Goal: Task Accomplishment & Management: Manage account settings

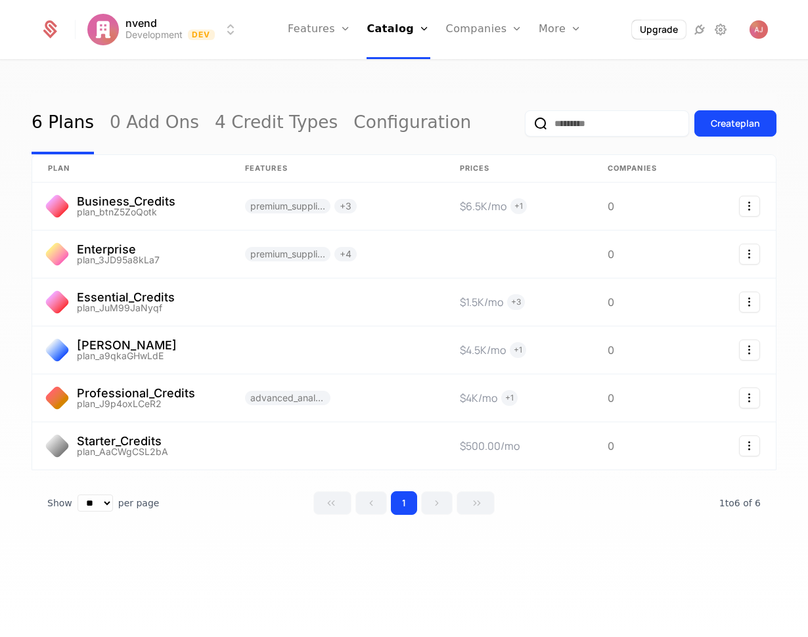
click at [571, 70] on link "Events" at bounding box center [585, 64] width 63 height 11
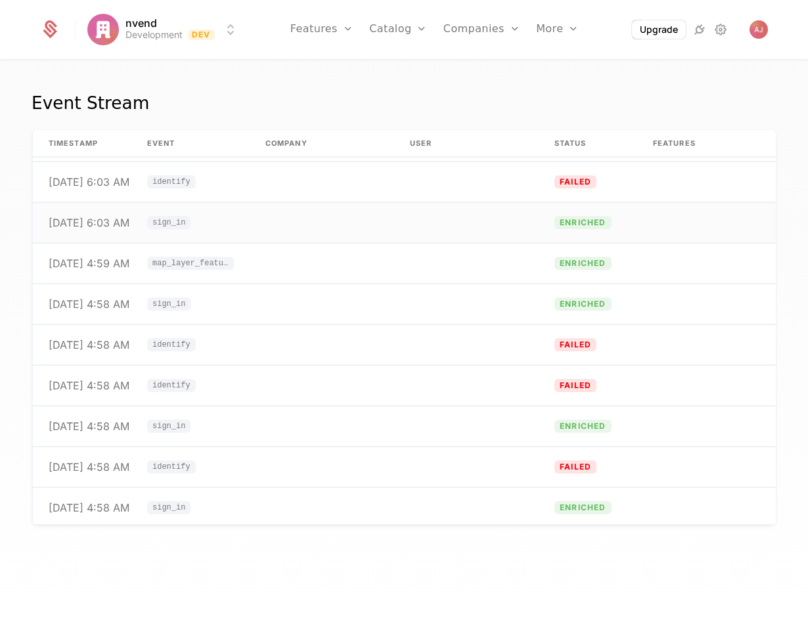
scroll to position [39, 0]
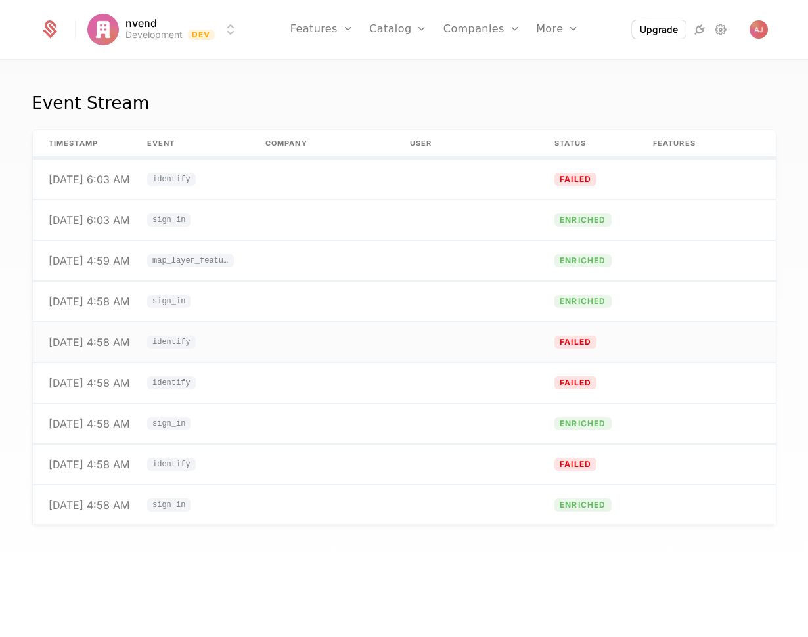
click at [247, 340] on td "identify" at bounding box center [190, 342] width 118 height 40
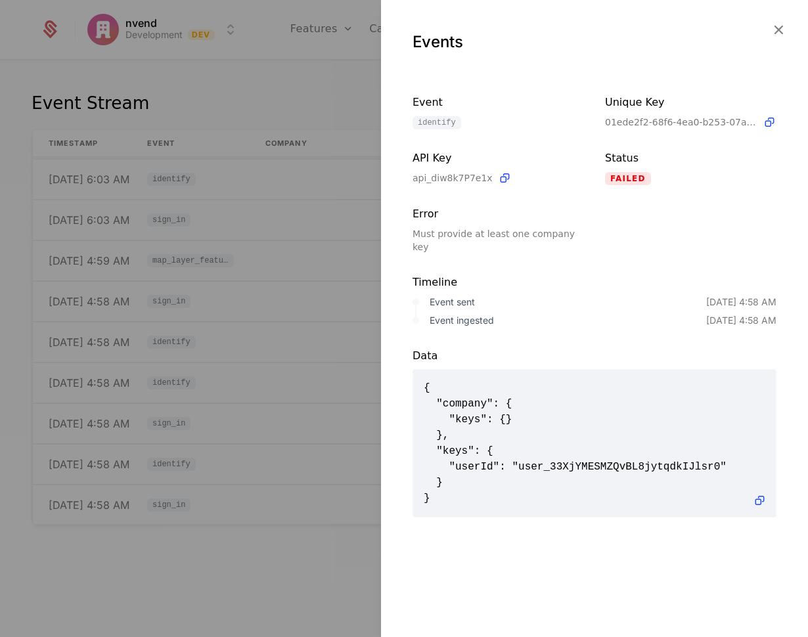
click at [254, 381] on div at bounding box center [404, 318] width 808 height 637
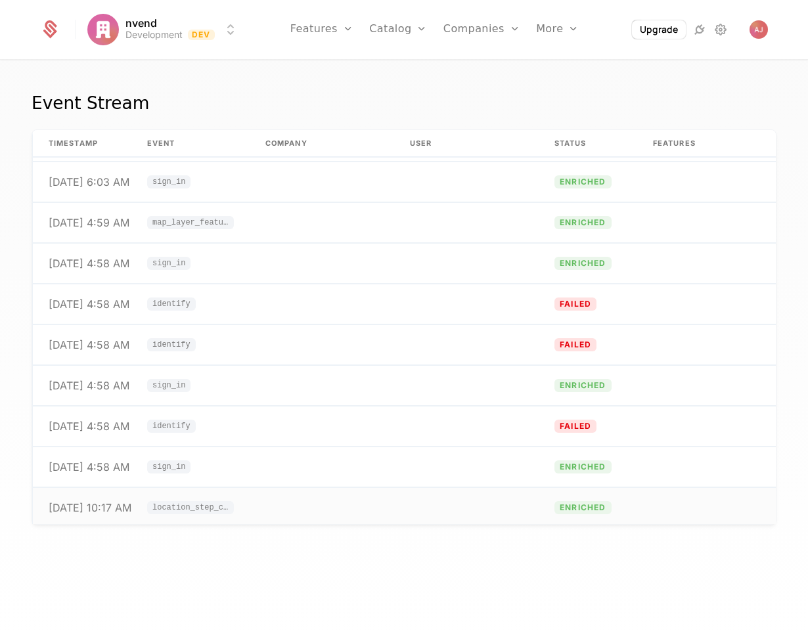
scroll to position [171, 0]
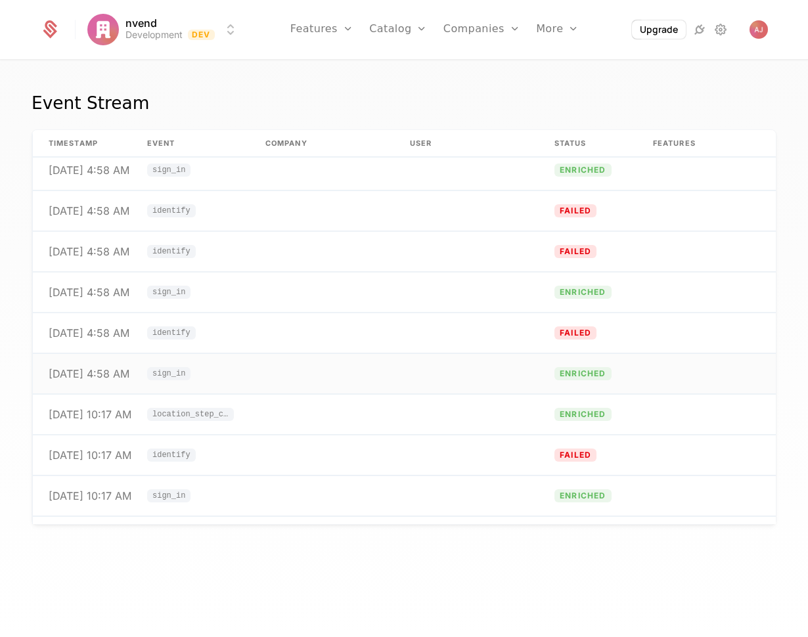
click at [263, 374] on td at bounding box center [322, 374] width 144 height 40
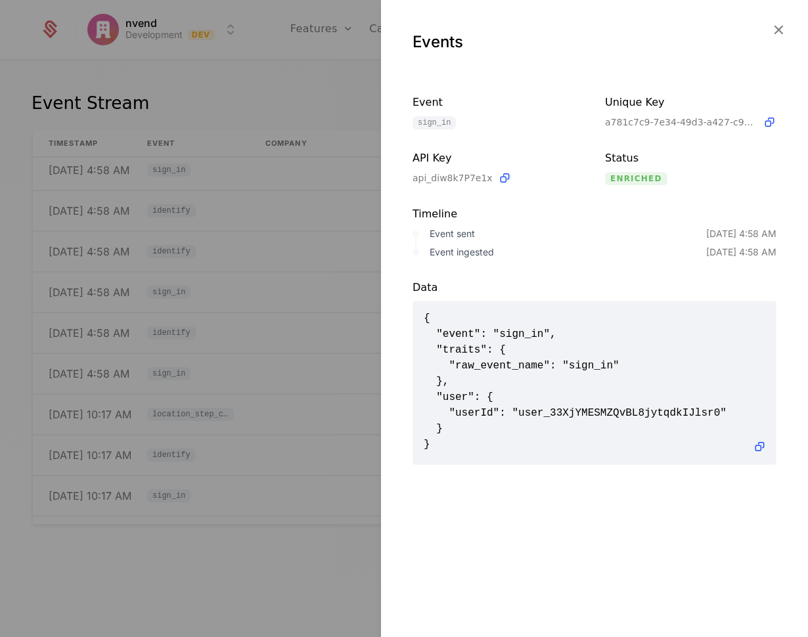
scroll to position [0, 0]
click at [223, 404] on div at bounding box center [404, 318] width 808 height 637
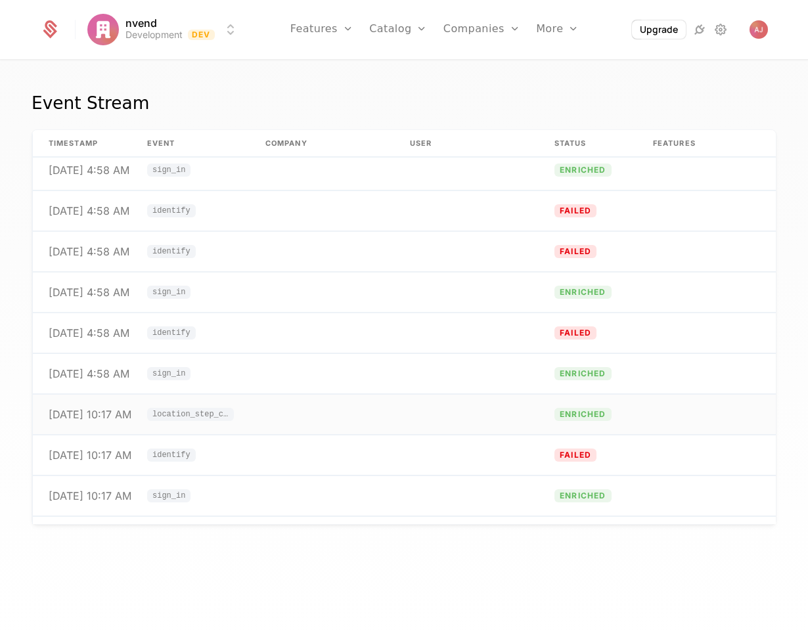
click at [301, 412] on td at bounding box center [322, 415] width 144 height 40
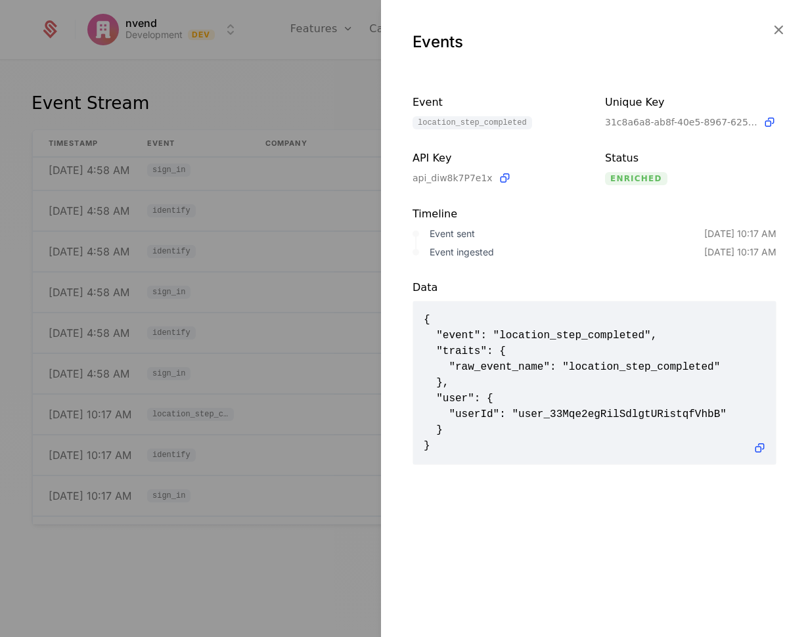
click at [290, 416] on div at bounding box center [404, 318] width 808 height 637
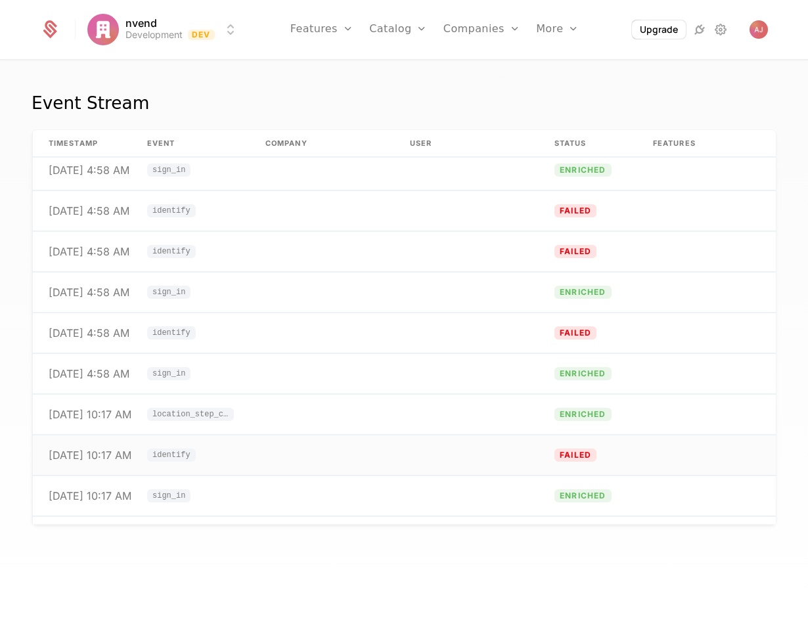
click at [259, 460] on td at bounding box center [322, 455] width 144 height 40
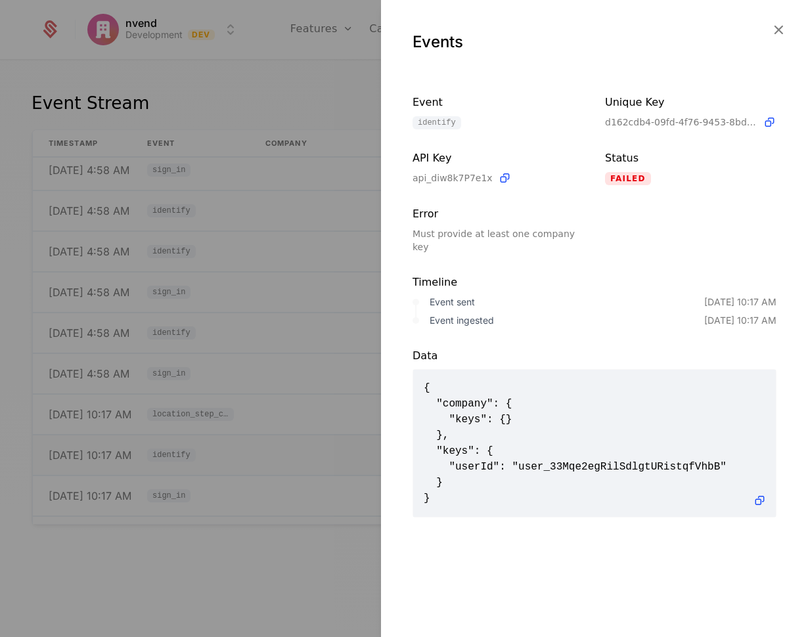
click at [259, 460] on div at bounding box center [404, 318] width 808 height 637
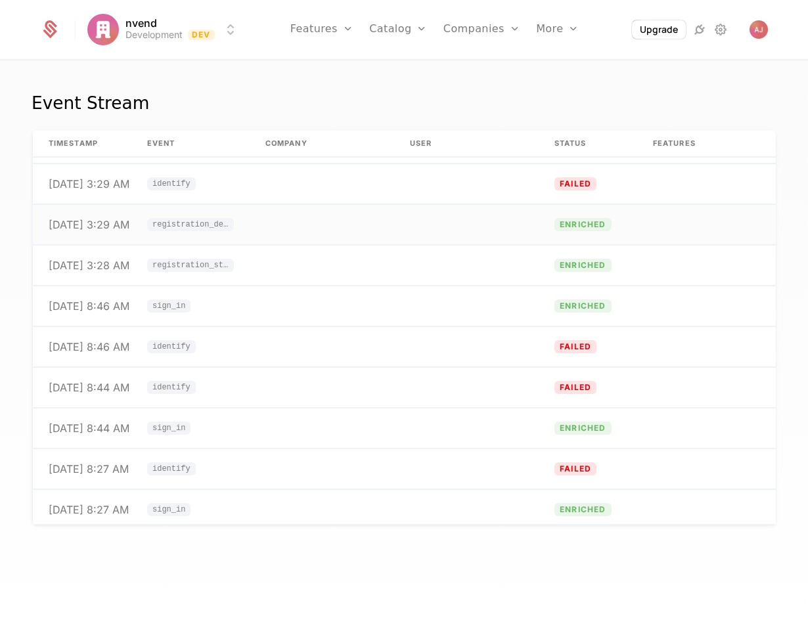
scroll to position [1340, 0]
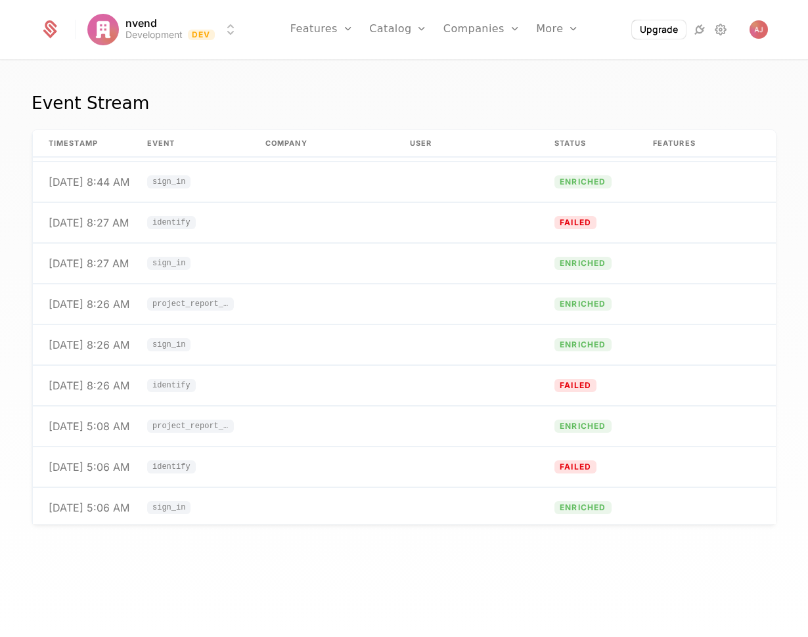
click at [310, 421] on td at bounding box center [322, 427] width 144 height 40
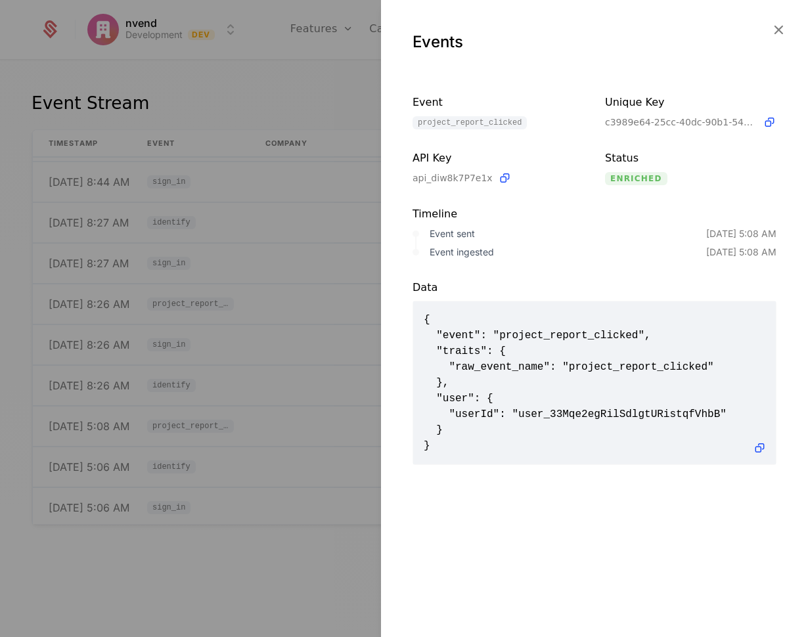
click at [292, 401] on div at bounding box center [404, 318] width 808 height 637
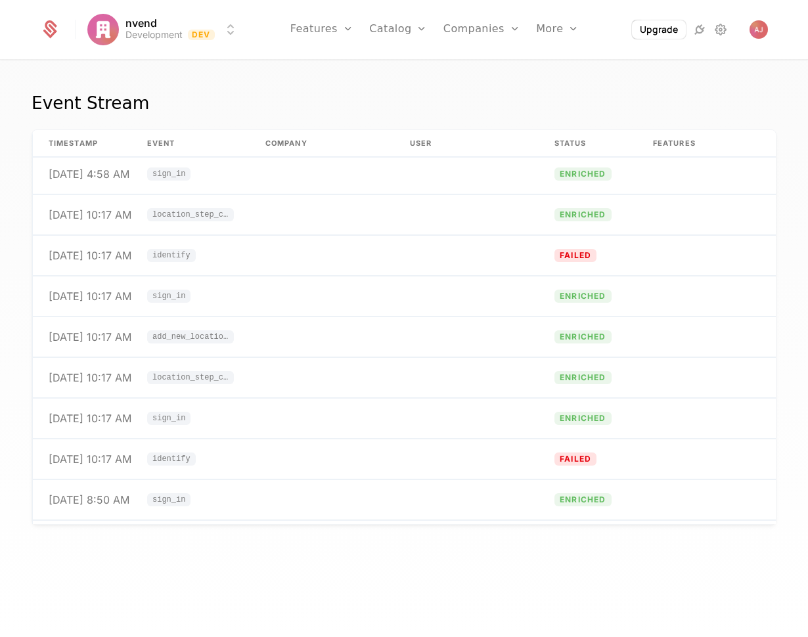
scroll to position [0, 0]
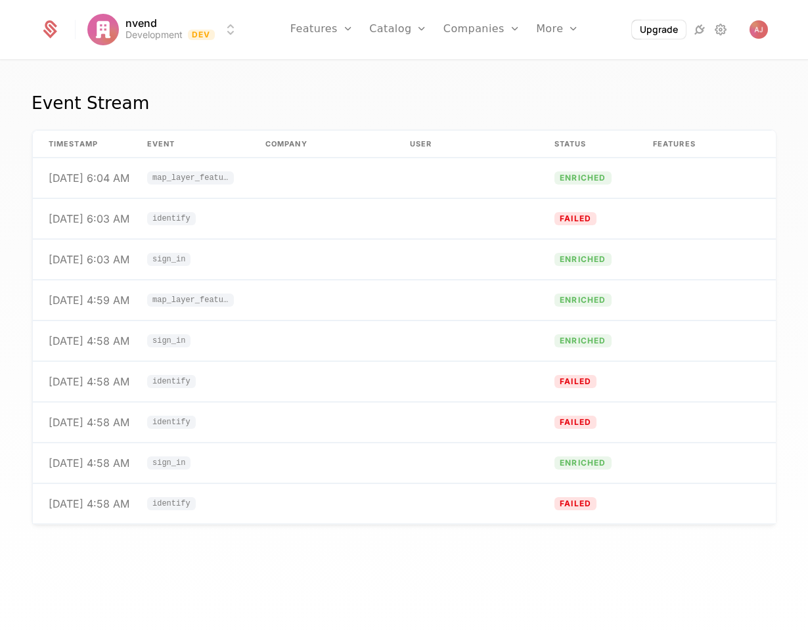
click at [334, 68] on link "Features" at bounding box center [336, 64] width 60 height 11
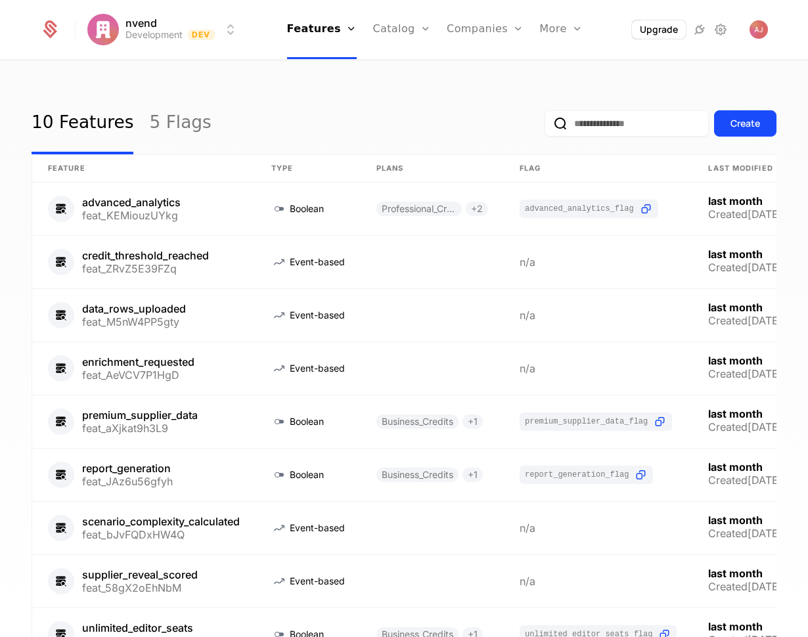
click at [219, 100] on div "10 Features 5 Flags Create" at bounding box center [404, 124] width 745 height 62
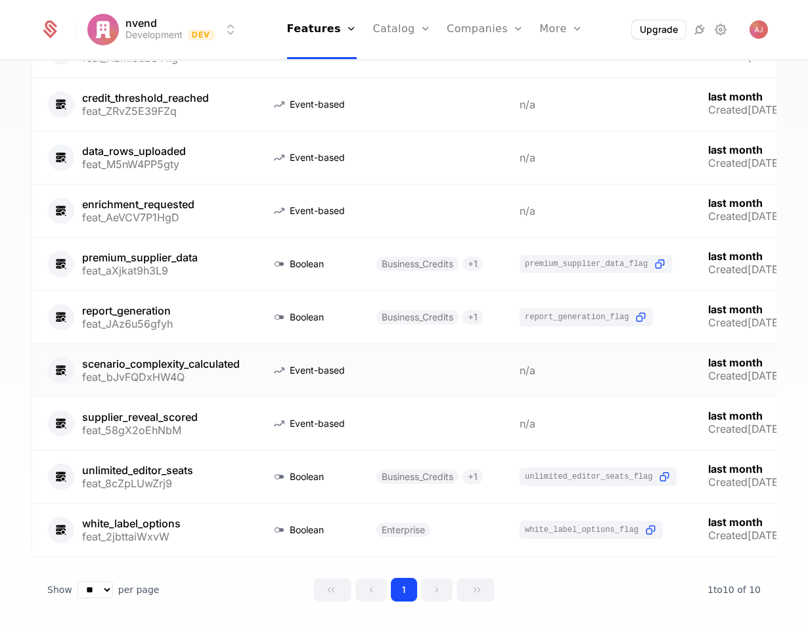
click at [250, 376] on link at bounding box center [143, 370] width 223 height 53
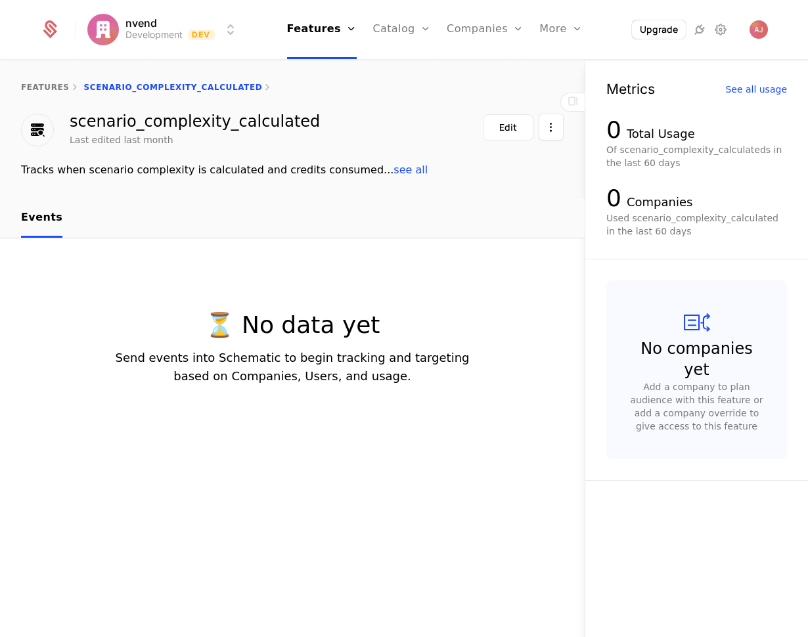
click at [505, 129] on div "Edit" at bounding box center [508, 127] width 18 height 13
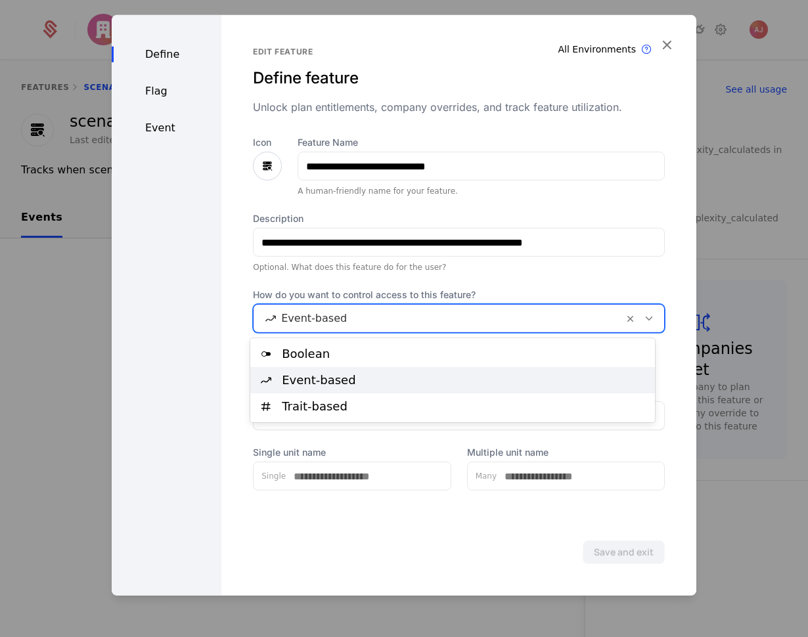
click at [643, 316] on icon at bounding box center [649, 319] width 12 height 12
click at [645, 316] on div at bounding box center [649, 318] width 22 height 14
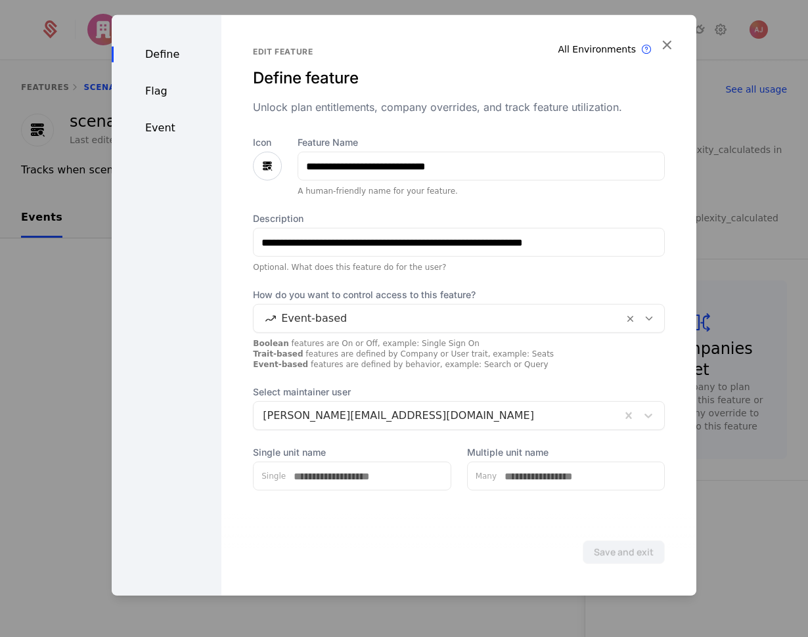
click at [642, 273] on div "**********" at bounding box center [459, 313] width 412 height 355
click at [158, 121] on div "Event" at bounding box center [167, 128] width 110 height 16
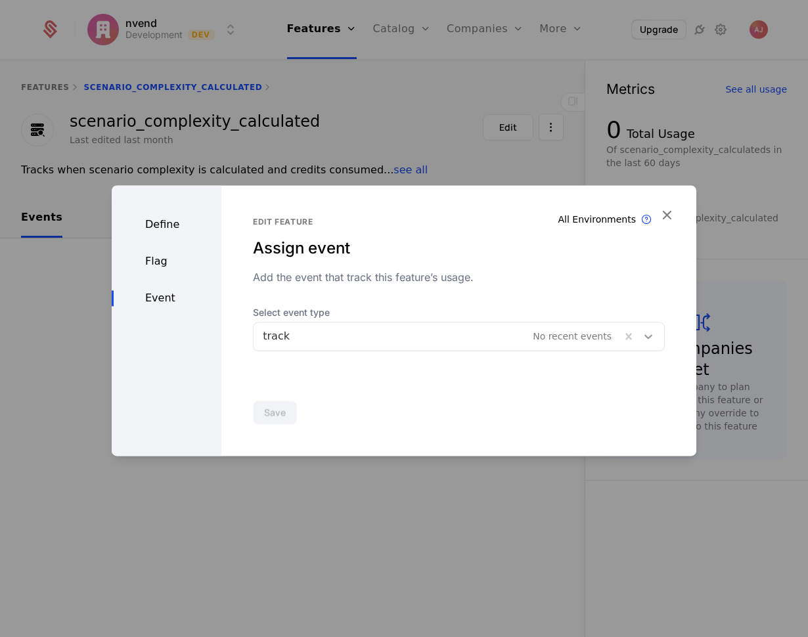
click at [642, 342] on icon at bounding box center [648, 336] width 13 height 13
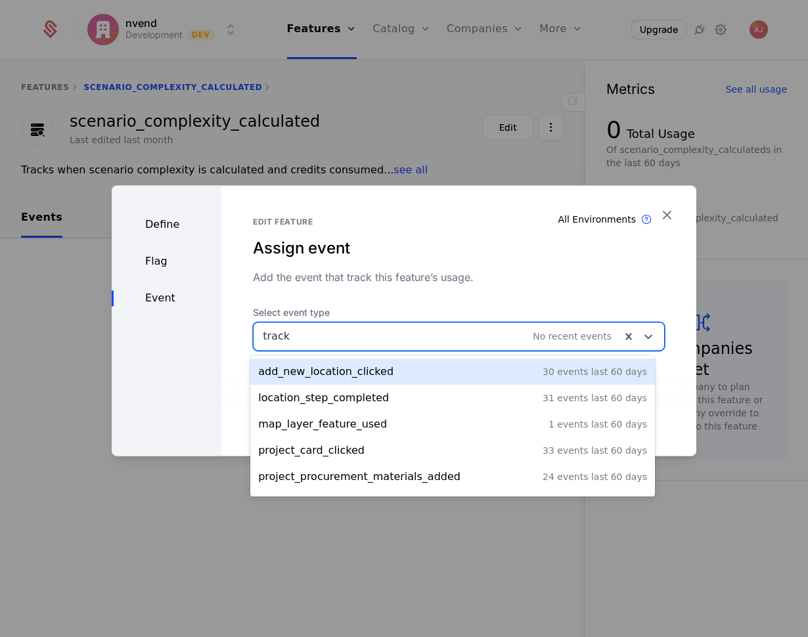
click at [504, 274] on div "Add the event that track this feature’s usage." at bounding box center [459, 277] width 412 height 16
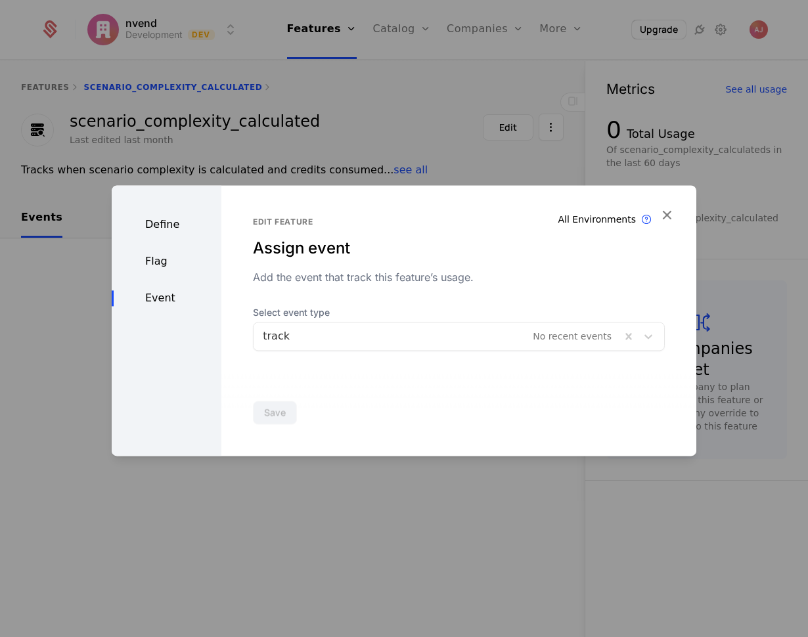
click at [668, 211] on icon "button" at bounding box center [666, 214] width 17 height 17
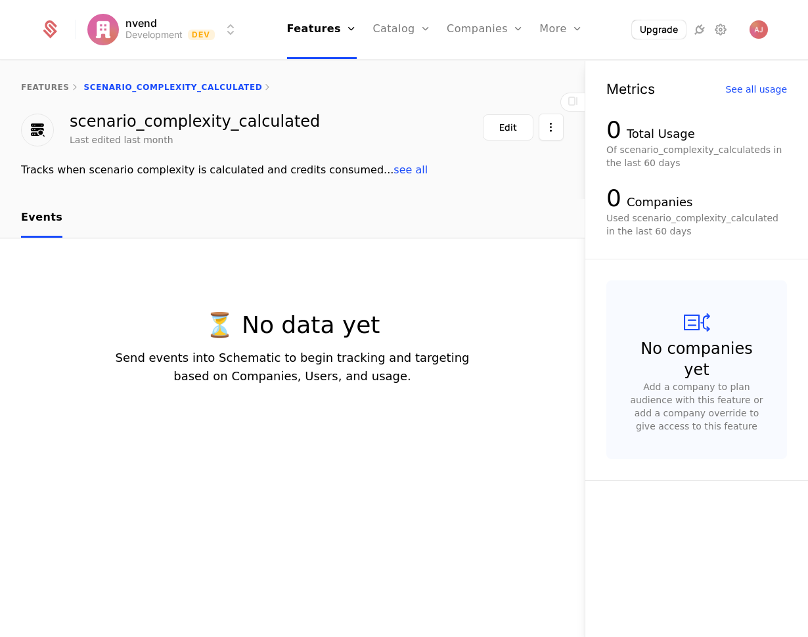
click at [57, 91] on link "features" at bounding box center [45, 87] width 49 height 9
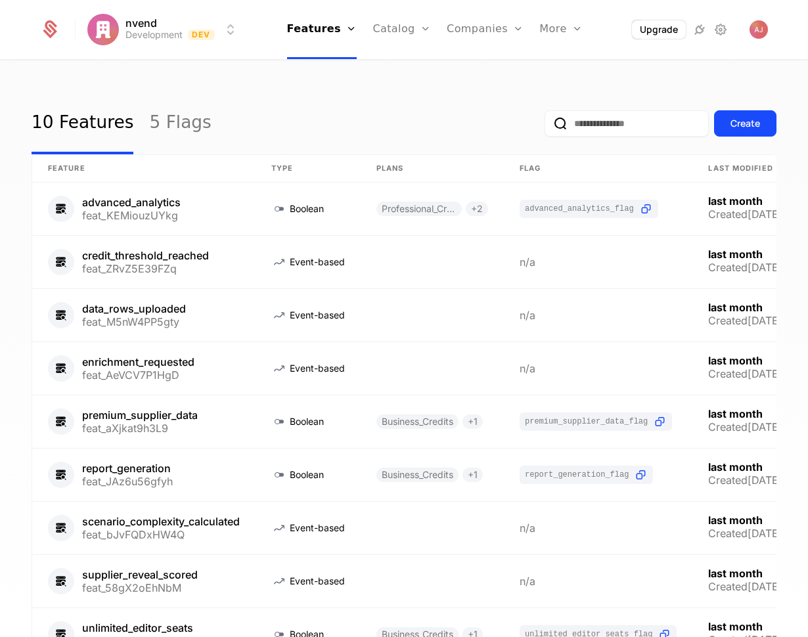
click at [405, 133] on link "Configuration" at bounding box center [422, 127] width 68 height 11
